Goal: Transaction & Acquisition: Purchase product/service

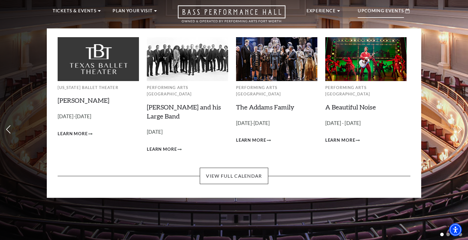
scroll to position [20, 0]
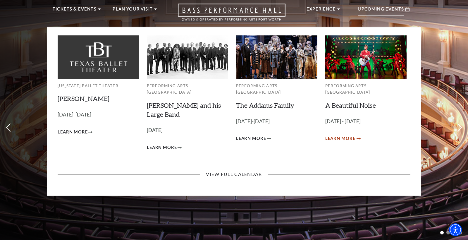
click at [344, 135] on span "Learn More" at bounding box center [340, 138] width 30 height 7
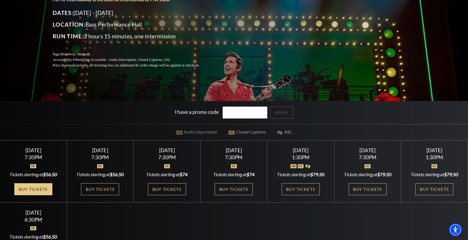
scroll to position [87, 1]
click at [41, 191] on link "Buy Tickets" at bounding box center [33, 189] width 38 height 12
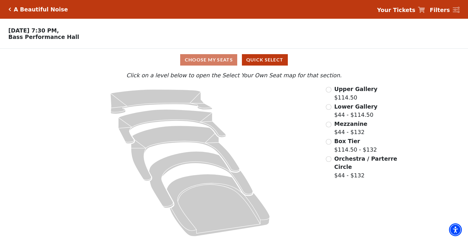
click at [330, 157] on input "Orchestra / Parterre Circle$44 - $132\a" at bounding box center [329, 159] width 6 height 6
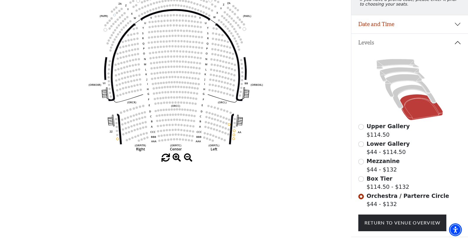
scroll to position [90, 0]
click at [361, 177] on input "Box Tier$114.50 - $132\a" at bounding box center [361, 179] width 6 height 6
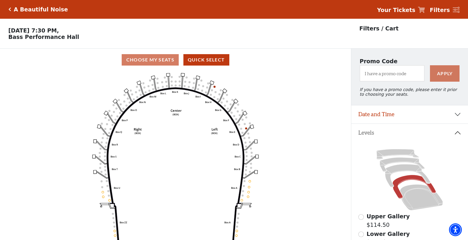
scroll to position [27, 0]
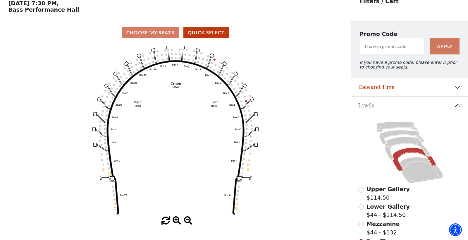
click at [359, 223] on input "Mezzanine$44 - $132\a" at bounding box center [361, 225] width 6 height 6
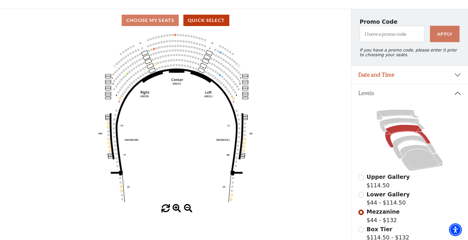
scroll to position [42, 0]
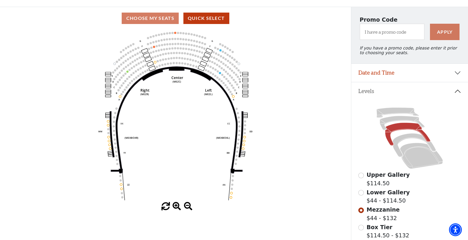
click at [361, 192] on input "Lower Gallery$44 - $114.50\a" at bounding box center [361, 193] width 6 height 6
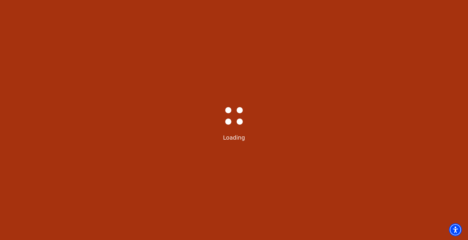
scroll to position [27, 0]
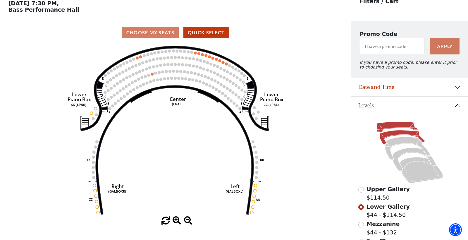
click at [389, 125] on icon at bounding box center [397, 127] width 42 height 10
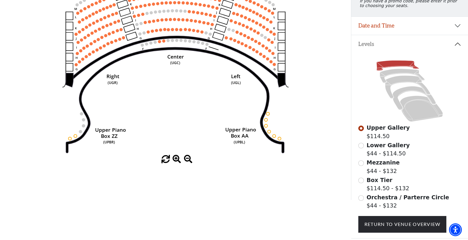
scroll to position [89, 0]
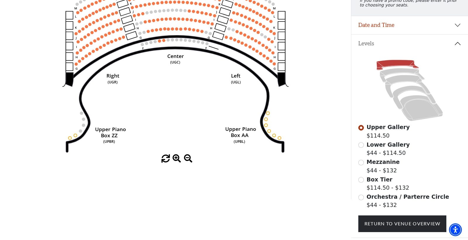
click at [361, 179] on input "Box Tier$114.50 - $132\a" at bounding box center [361, 180] width 6 height 6
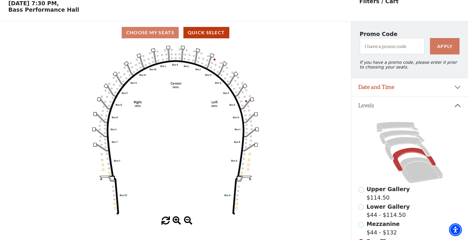
scroll to position [27, 0]
click at [361, 223] on input "Mezzanine$44 - $132\a" at bounding box center [361, 225] width 6 height 6
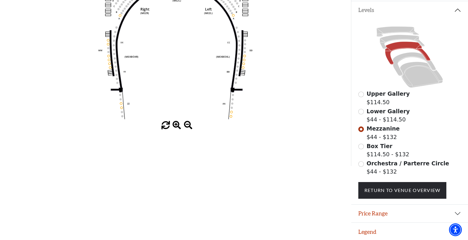
scroll to position [122, 0]
click at [361, 164] on input "Orchestra / Parterre Circle$44 - $132\a" at bounding box center [361, 164] width 6 height 6
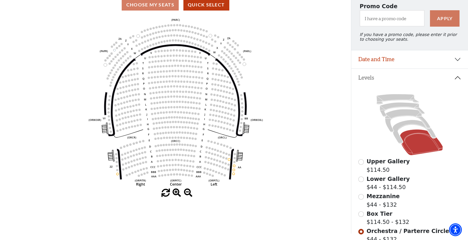
scroll to position [58, 0]
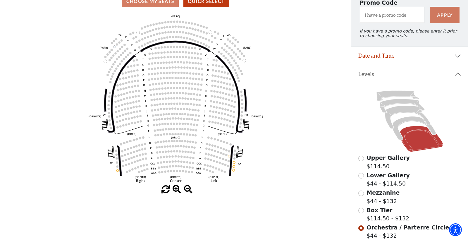
click at [361, 210] on input "Box Tier$114.50 - $132\a" at bounding box center [361, 211] width 6 height 6
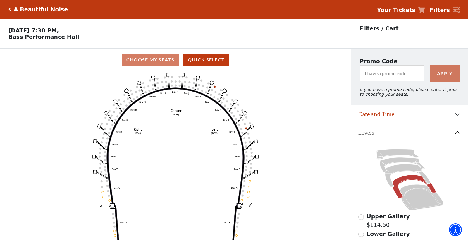
scroll to position [27, 0]
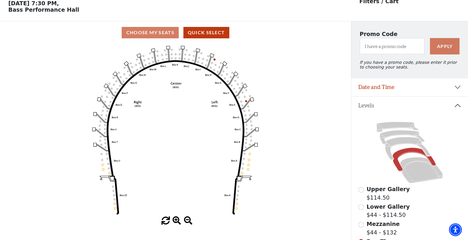
click at [362, 223] on input "Mezzanine$44 - $132\a" at bounding box center [361, 225] width 6 height 6
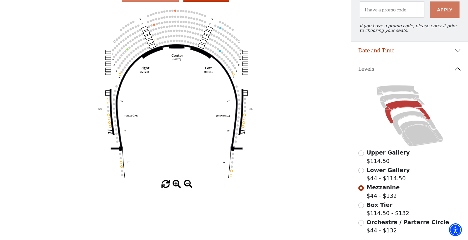
scroll to position [65, 0]
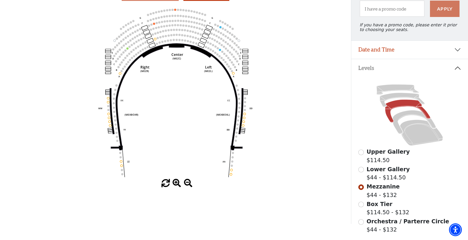
click at [360, 204] on input "Box Tier$114.50 - $132\a" at bounding box center [361, 205] width 6 height 6
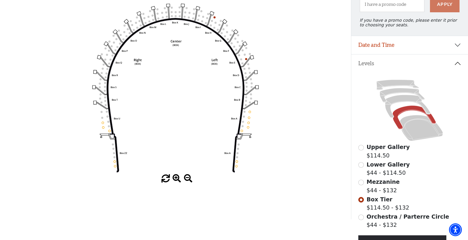
scroll to position [70, 0]
click at [361, 181] on input "Mezzanine$44 - $132\a" at bounding box center [361, 182] width 6 height 6
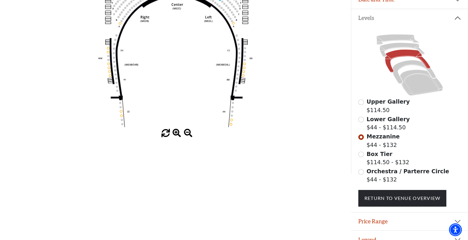
scroll to position [120, 0]
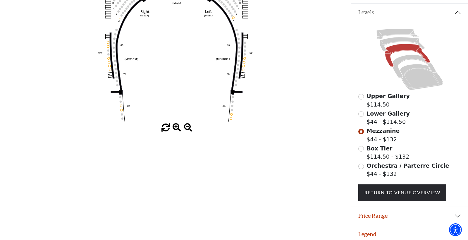
click at [361, 164] on input "Orchestra / Parterre Circle$44 - $132\a" at bounding box center [361, 166] width 6 height 6
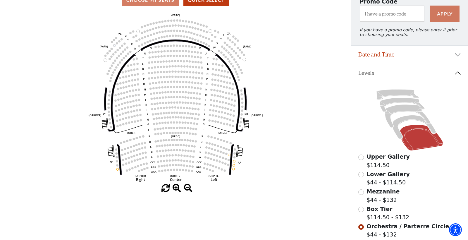
scroll to position [60, 0]
click at [361, 206] on input "Box Tier$114.50 - $132\a" at bounding box center [361, 209] width 6 height 6
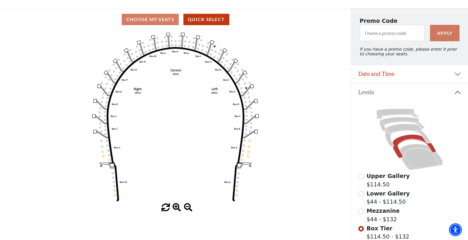
scroll to position [41, 0]
click at [362, 209] on input "Mezzanine$44 - $132\a" at bounding box center [361, 211] width 6 height 6
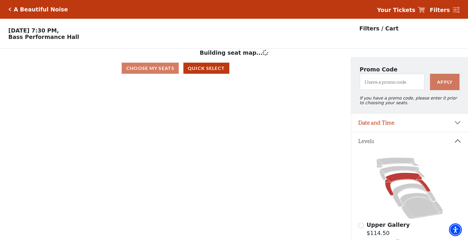
scroll to position [27, 0]
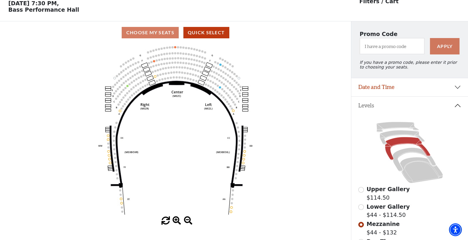
click at [137, 34] on div "Choose My Seats Quick Select" at bounding box center [175, 32] width 351 height 11
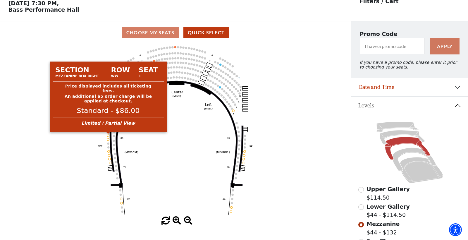
click at [108, 135] on circle at bounding box center [108, 136] width 2 height 2
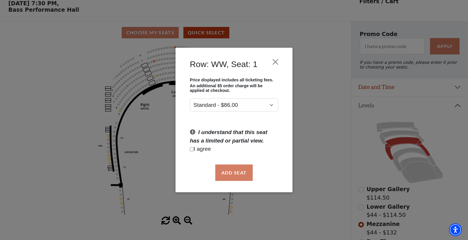
click at [192, 149] on input "Checkbox field" at bounding box center [192, 149] width 4 height 4
checkbox input "true"
click at [225, 174] on button "Add Seat" at bounding box center [233, 172] width 37 height 16
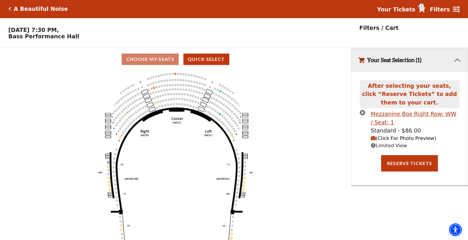
scroll to position [0, 0]
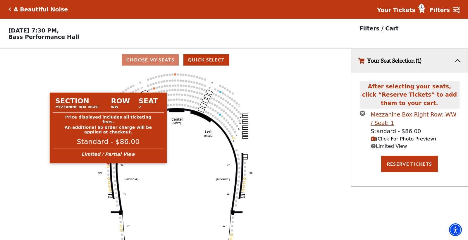
click at [109, 167] on circle at bounding box center [108, 167] width 2 height 2
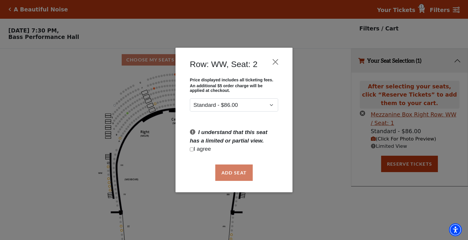
click at [193, 148] on p "I agree" at bounding box center [234, 149] width 88 height 8
click at [191, 149] on input "Checkbox field" at bounding box center [192, 149] width 4 height 4
checkbox input "true"
click at [226, 172] on button "Add Seat" at bounding box center [233, 172] width 37 height 16
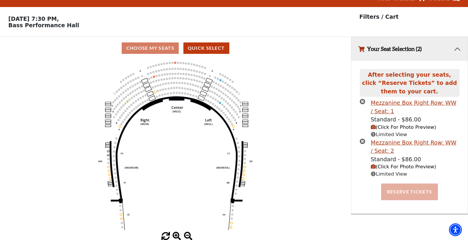
scroll to position [12, 0]
click at [401, 187] on button "Reserve Tickets" at bounding box center [409, 191] width 57 height 16
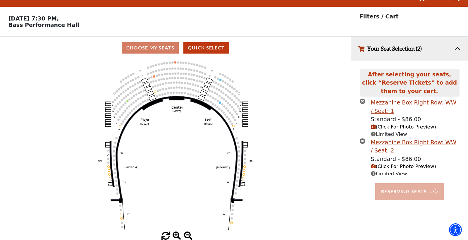
scroll to position [12, 0]
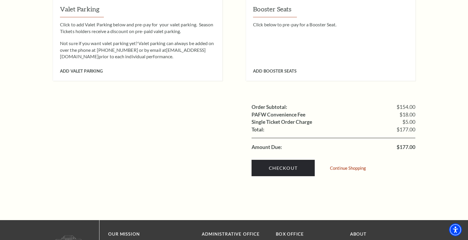
scroll to position [516, 0]
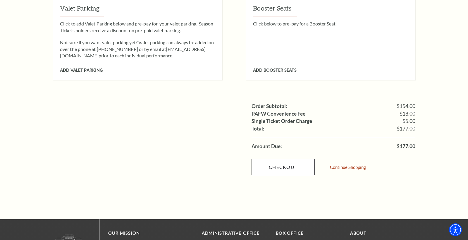
click at [280, 159] on link "Checkout" at bounding box center [283, 167] width 63 height 16
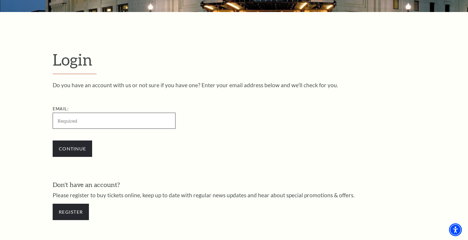
type input "[EMAIL_ADDRESS][DOMAIN_NAME]"
click at [78, 144] on input "Continue" at bounding box center [72, 148] width 39 height 16
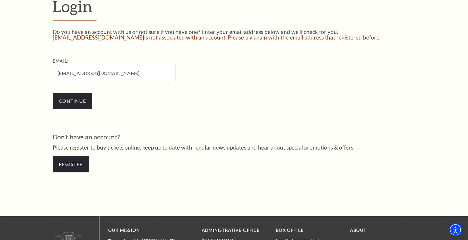
scroll to position [182, 0]
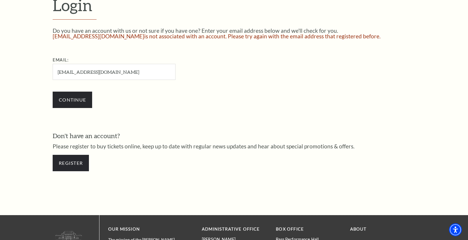
click at [171, 115] on div "Do you have an account with us or not sure if you have one? Enter your email ad…" at bounding box center [234, 102] width 363 height 149
click at [73, 99] on input "Continue" at bounding box center [72, 100] width 39 height 16
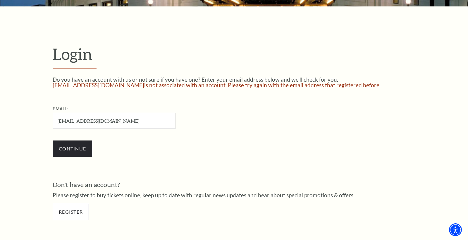
click at [67, 212] on link "Register" at bounding box center [71, 212] width 36 height 16
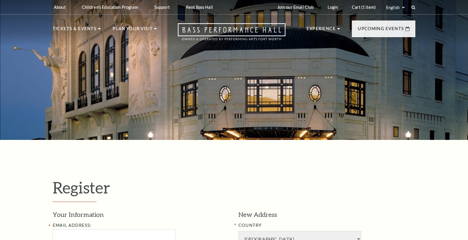
select select "1"
select select "TX"
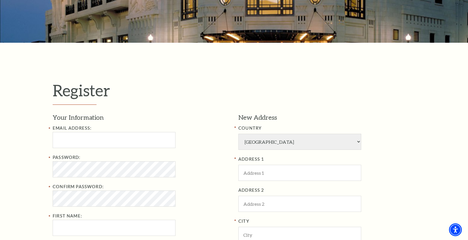
scroll to position [97, 0]
type input "marksmiller50@gmail.com"
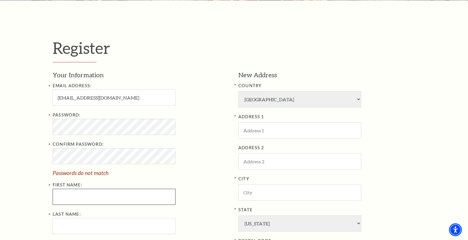
scroll to position [142, 0]
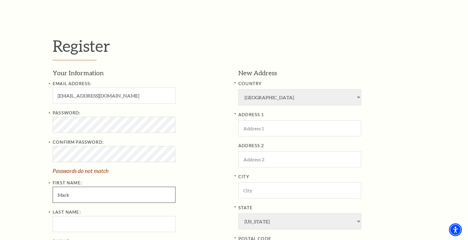
type input "Mark"
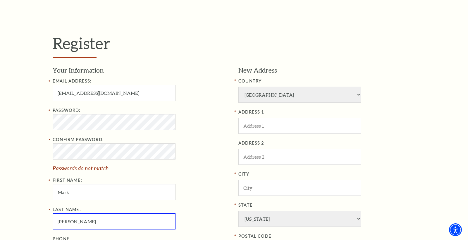
type input "Miller"
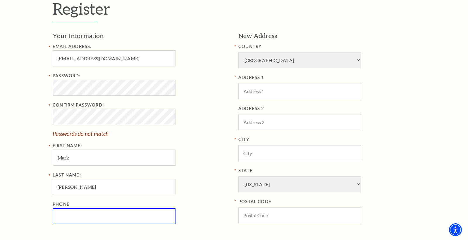
scroll to position [176, 0]
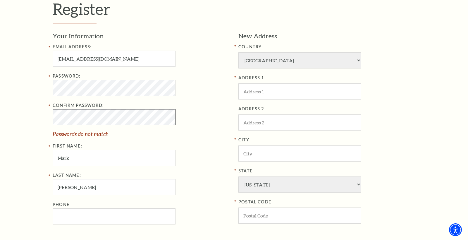
click at [51, 113] on div "Register Your Information Email Address: marksmiller50@gmail.com Password: Conf…" at bounding box center [234, 139] width 374 height 357
click at [139, 141] on div "Password: Confirm Password: Passwords do not match First Name: Mark" at bounding box center [141, 119] width 177 height 93
click at [115, 155] on input "Mark" at bounding box center [114, 158] width 123 height 16
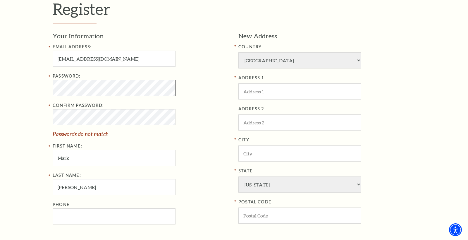
click at [43, 85] on div "Register Your Information Email Address: marksmiller50@gmail.com Password: Conf…" at bounding box center [234, 139] width 468 height 357
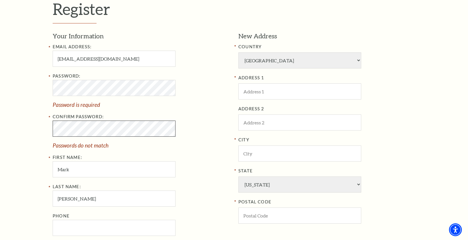
click at [46, 123] on div "Register Your Information Email Address: marksmiller50@gmail.com Password: Pass…" at bounding box center [234, 143] width 468 height 364
click at [46, 126] on div "Register Your Information Email Address: marksmiller50@gmail.com Password: Pass…" at bounding box center [234, 143] width 468 height 364
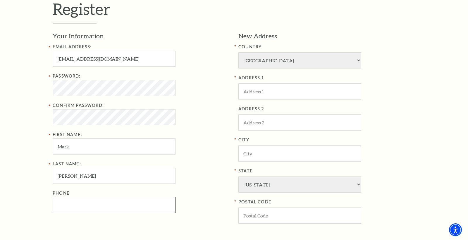
click at [103, 202] on input "Phone" at bounding box center [114, 205] width 123 height 16
type input "817-946-6983"
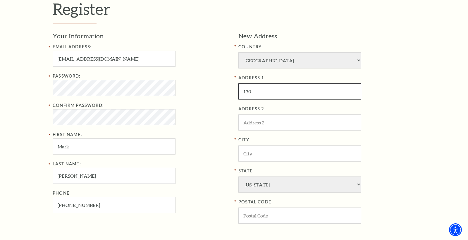
type input "1307"
type input "1307 Cielo Vista Dr"
type input "Keller"
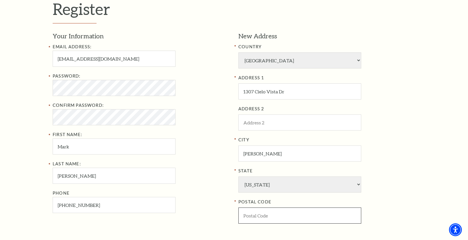
type input "76248"
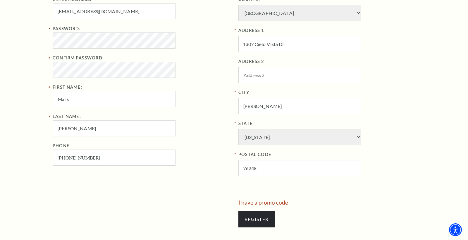
scroll to position [223, 0]
click at [260, 211] on input "Register" at bounding box center [256, 219] width 36 height 16
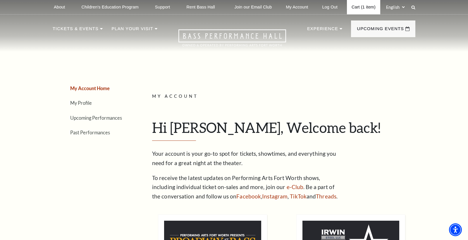
click at [352, 9] on link "Cart (1 item)" at bounding box center [363, 7] width 33 height 14
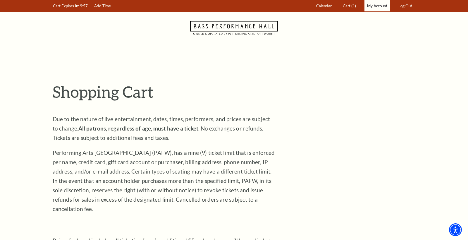
click at [372, 7] on span "My Account" at bounding box center [377, 6] width 20 height 5
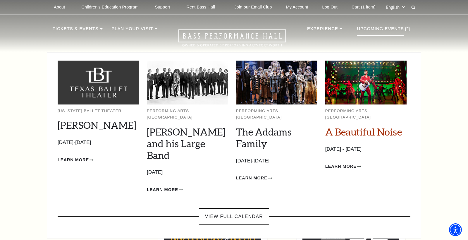
click at [352, 131] on link "A Beautiful Noise" at bounding box center [363, 132] width 77 height 12
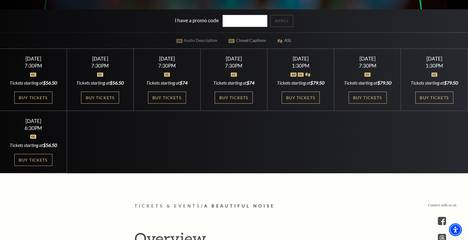
scroll to position [178, 0]
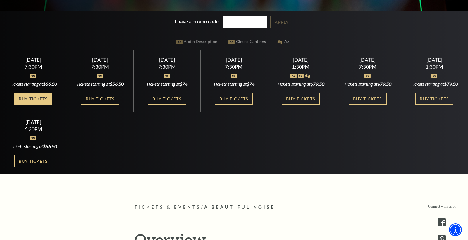
click at [43, 98] on link "Buy Tickets" at bounding box center [33, 99] width 38 height 12
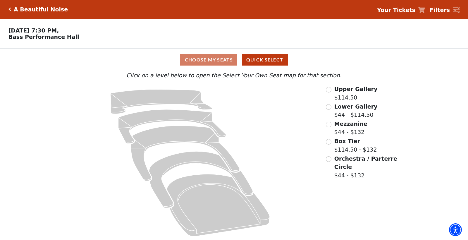
click at [10, 8] on icon "Click here to go back to filters" at bounding box center [9, 9] width 3 height 4
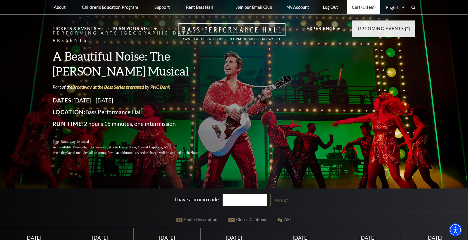
scroll to position [0, 0]
click at [355, 6] on link "Cart (1 item)" at bounding box center [363, 7] width 33 height 14
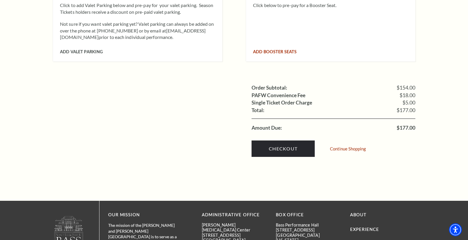
scroll to position [536, 0]
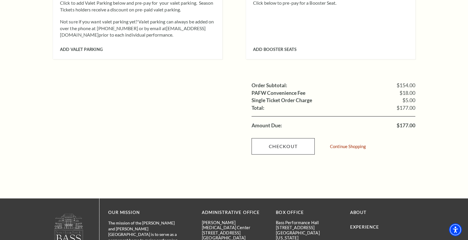
click at [287, 138] on link "Checkout" at bounding box center [283, 146] width 63 height 16
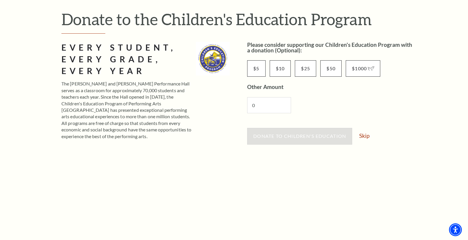
scroll to position [63, 0]
click at [369, 134] on link "Skip" at bounding box center [364, 136] width 10 height 6
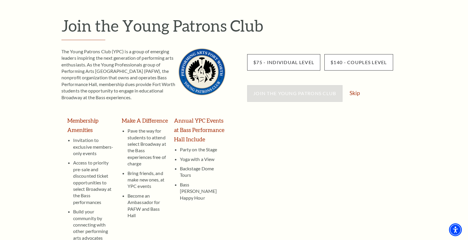
scroll to position [63, 0]
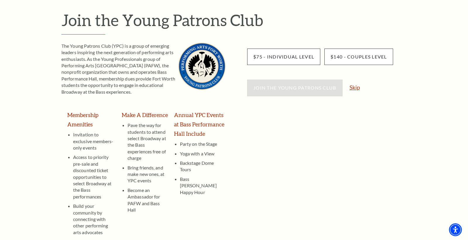
click at [358, 87] on link "Skip" at bounding box center [355, 88] width 10 height 6
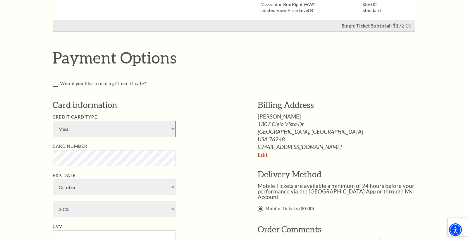
scroll to position [227, 0]
select select "25"
select select "12"
select select "2028"
type input "924"
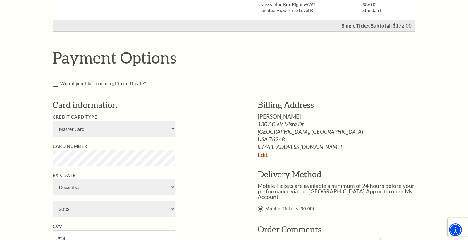
type input "MARK MILLER"
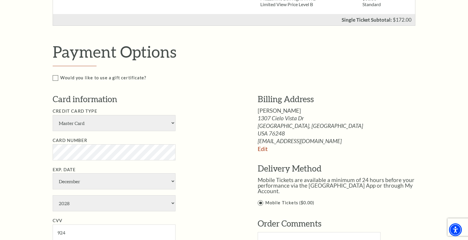
scroll to position [235, 0]
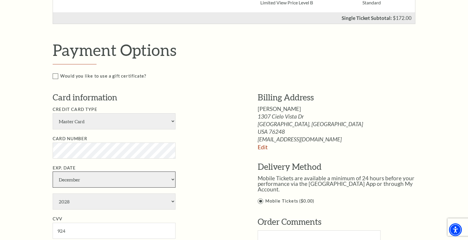
select select "1"
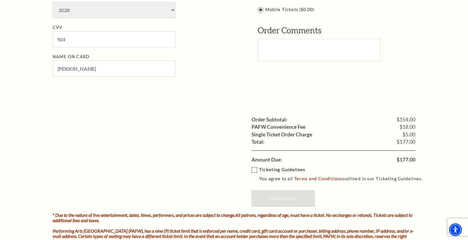
scroll to position [426, 0]
click at [253, 166] on label "Ticketing Guidelines You agree to all Terms and Conditions outlined in our Tick…" at bounding box center [340, 174] width 176 height 16
click at [0, 0] on input "Ticketing Guidelines You agree to all Terms and Conditions outlined in our Tick…" at bounding box center [0, 0] width 0 height 0
click at [288, 190] on link "Checkout" at bounding box center [283, 198] width 63 height 16
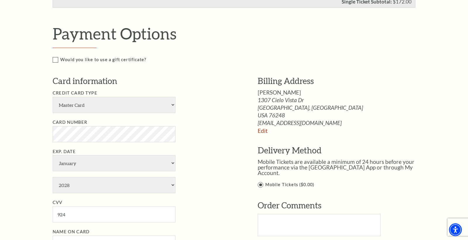
scroll to position [249, 0]
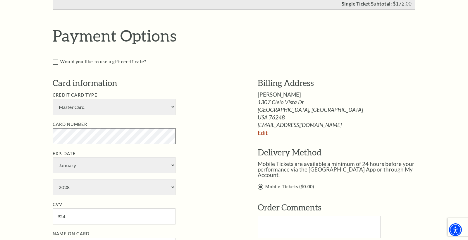
click at [46, 121] on div "Notice × Tickets cannot be removed during a Ticket Exchange. Choose Start Over …" at bounding box center [234, 152] width 468 height 715
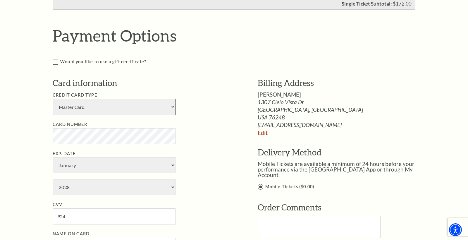
select select "24"
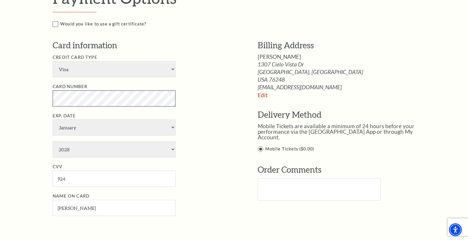
scroll to position [288, 0]
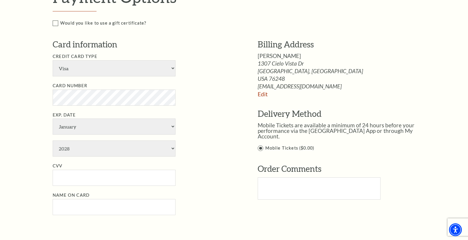
select select "12"
select select "2027"
type input "289"
type input "Mark Miller"
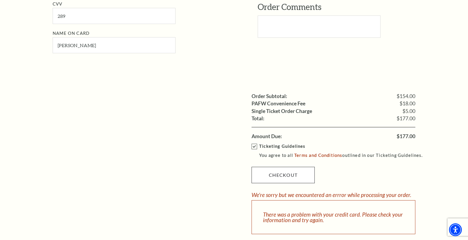
scroll to position [450, 0]
click at [280, 166] on link "Checkout" at bounding box center [283, 174] width 63 height 16
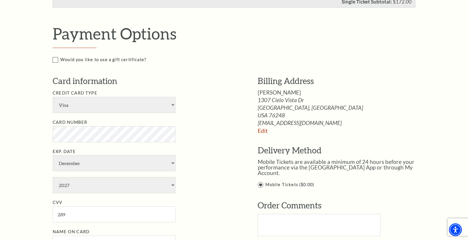
scroll to position [252, 0]
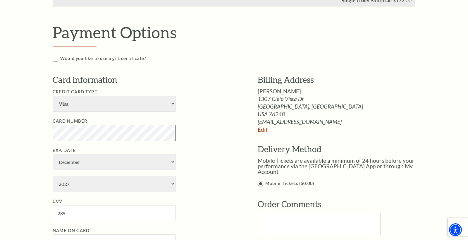
click at [49, 121] on div "Payment Header Checkout / Payment Complete Purchase Single Ticket Show Details …" at bounding box center [234, 149] width 374 height 715
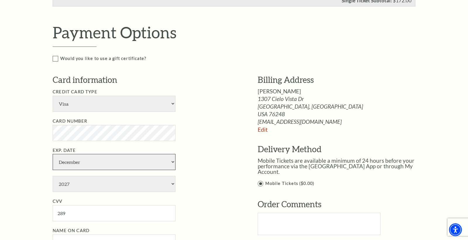
select select "11"
select select "2029"
drag, startPoint x: 74, startPoint y: 185, endPoint x: 62, endPoint y: 183, distance: 12.3
click at [62, 205] on input "289" at bounding box center [114, 213] width 123 height 16
paste input "565"
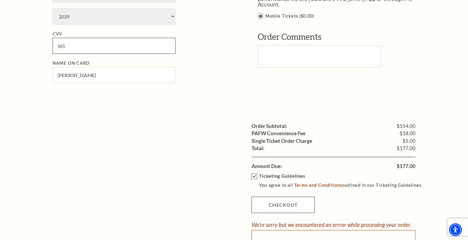
scroll to position [420, 0]
type input "565"
click at [275, 196] on link "Checkout" at bounding box center [283, 204] width 63 height 16
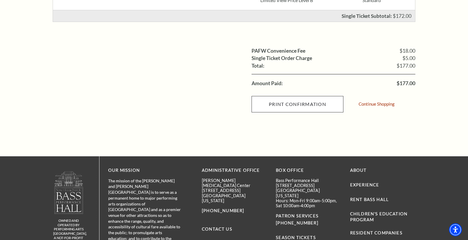
scroll to position [200, 1]
click at [290, 102] on input "Print Confirmation" at bounding box center [298, 104] width 92 height 16
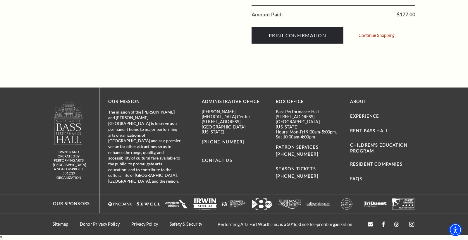
scroll to position [269, 0]
